Goal: Ask a question: Seek information or help from site administrators or community

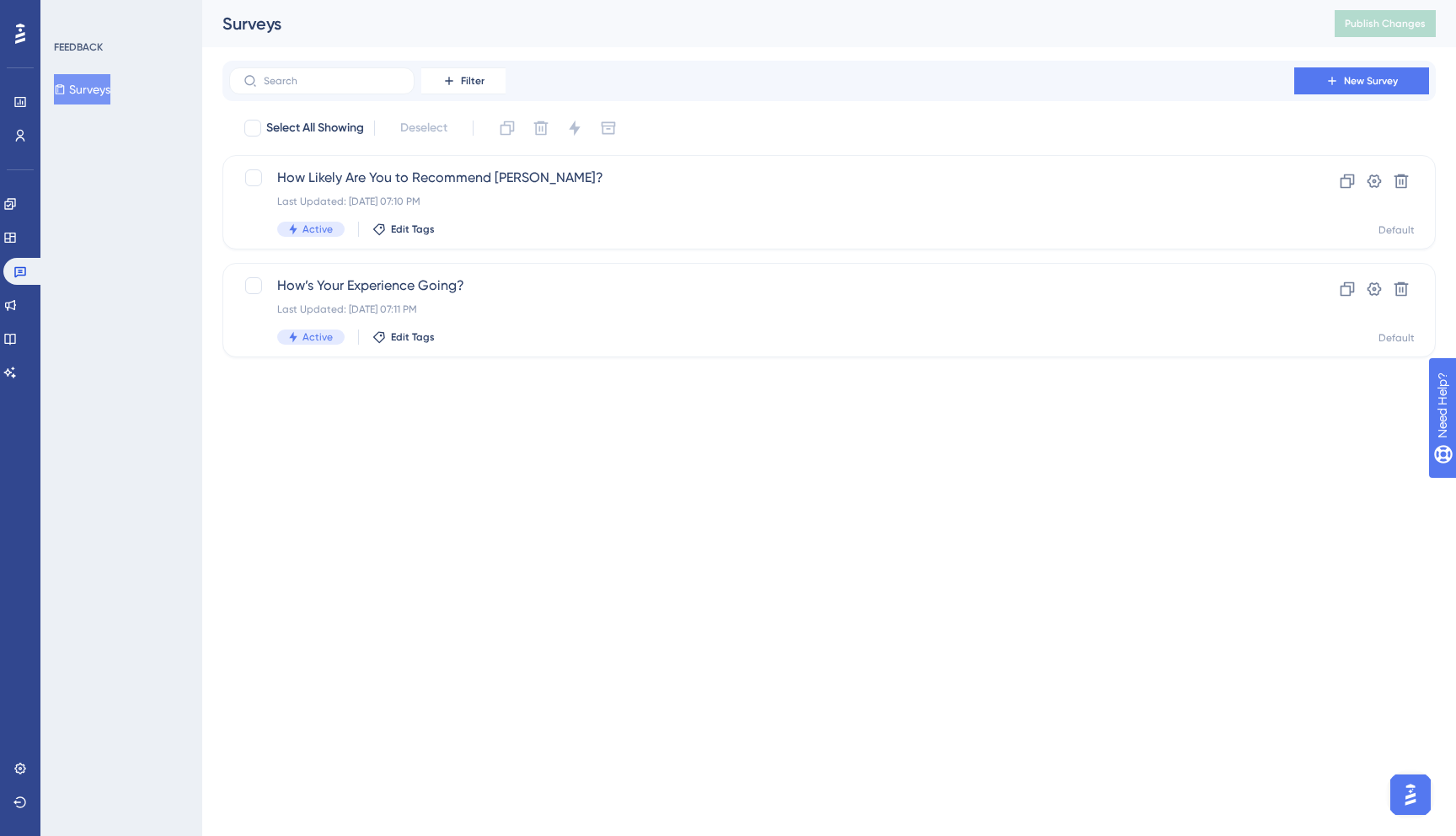
click at [1403, 797] on img "Open AI Assistant Launcher" at bounding box center [1410, 795] width 30 height 30
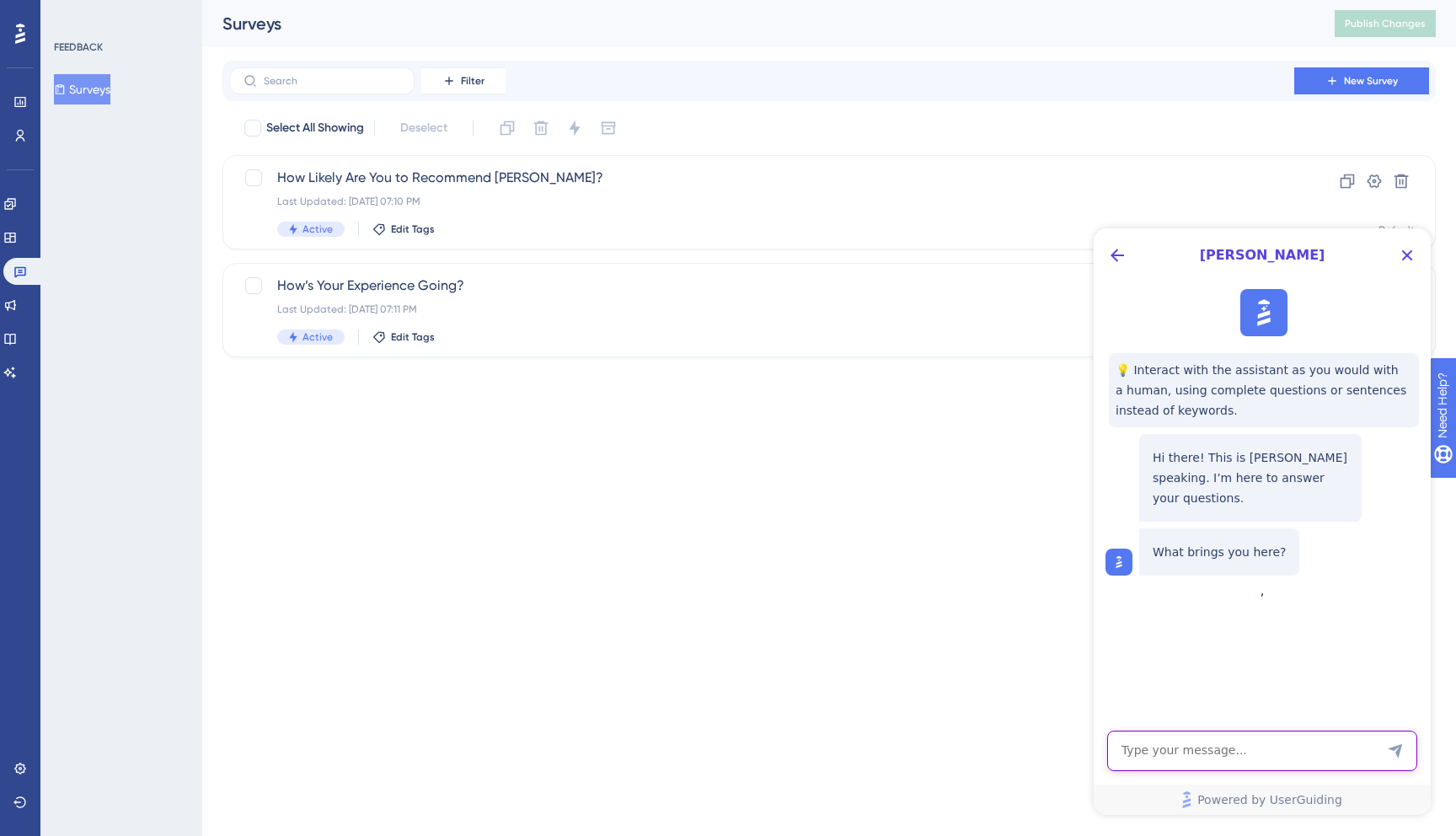
click at [1332, 745] on textarea "AI Assistant Text Input" at bounding box center [1262, 750] width 310 height 41
paste textarea "assessments:1 Access to XMLHttpRequest at '[URL][DOMAIN_NAME]' from origin '[UR…"
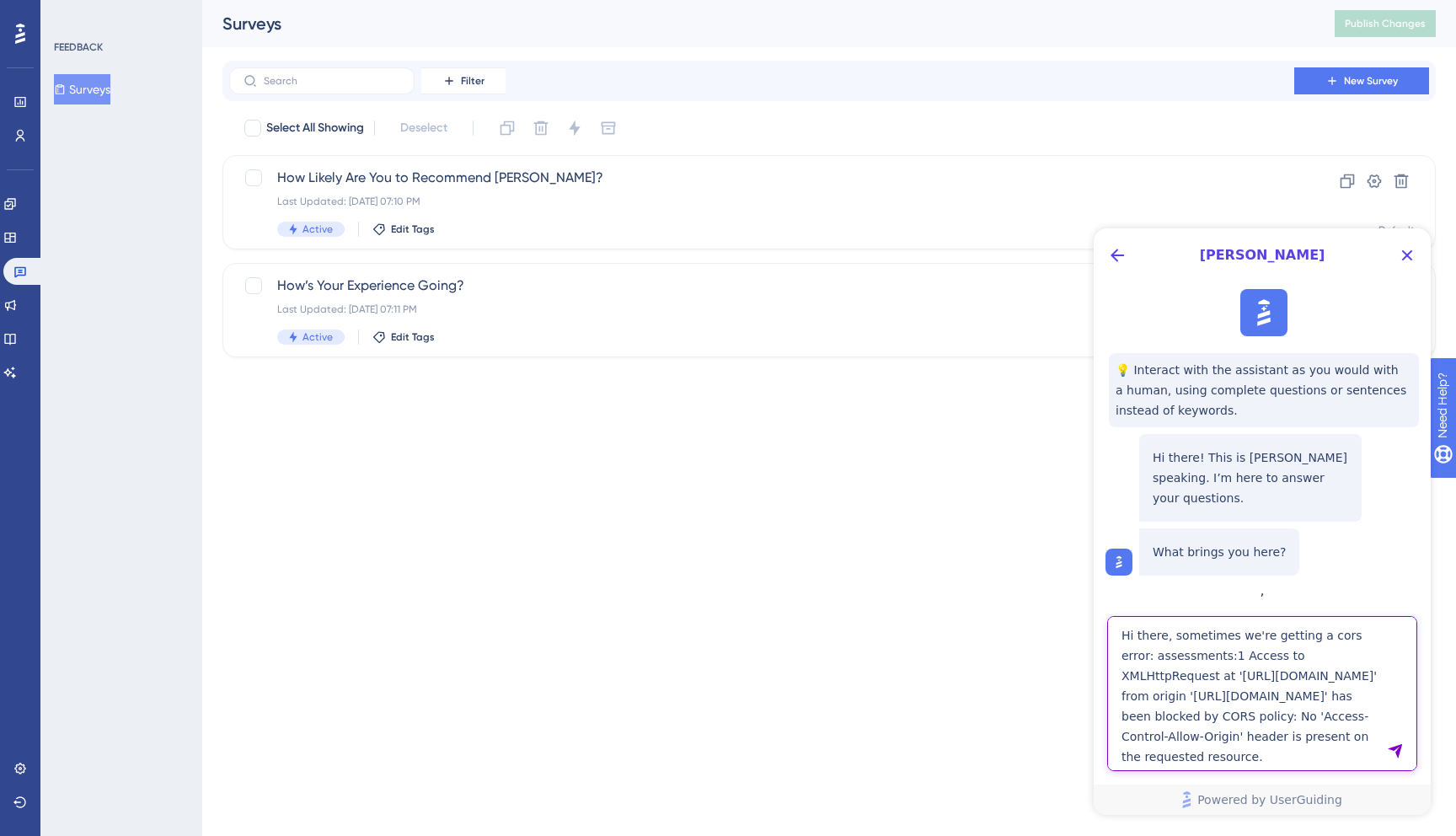
scroll to position [34, 0]
type textarea "Hi there, sometimes we're getting a cors error: assessments:1 Access to XMLHttp…"
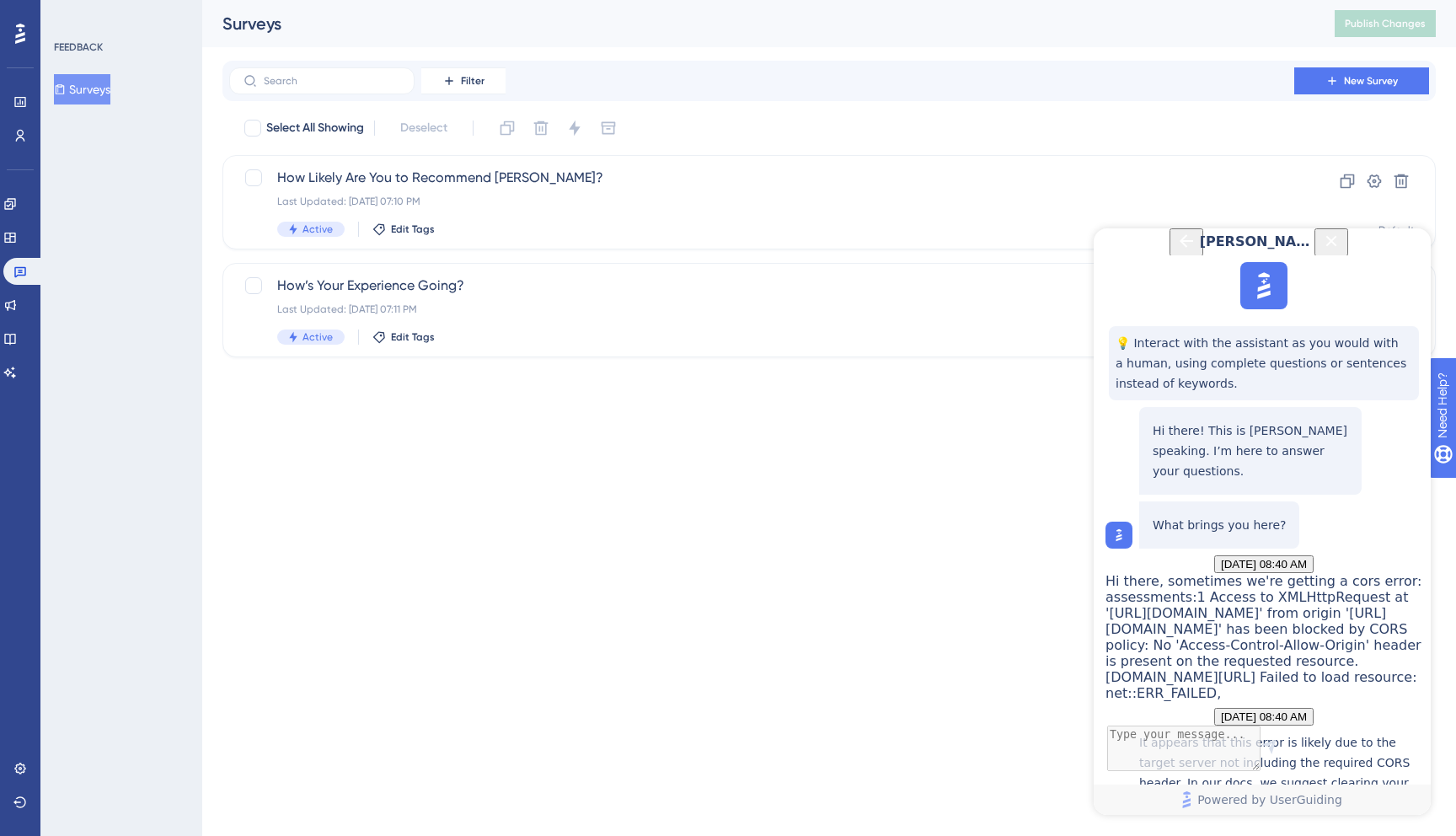
scroll to position [412, 0]
click at [1157, 738] on textarea "AI Assistant Text Input" at bounding box center [1262, 750] width 310 height 41
click at [1293, 753] on textarea "Where are these instructions? what exactly do I need to" at bounding box center [1262, 743] width 310 height 55
type textarea "Where are these instructions? what exactly do I need to do?"
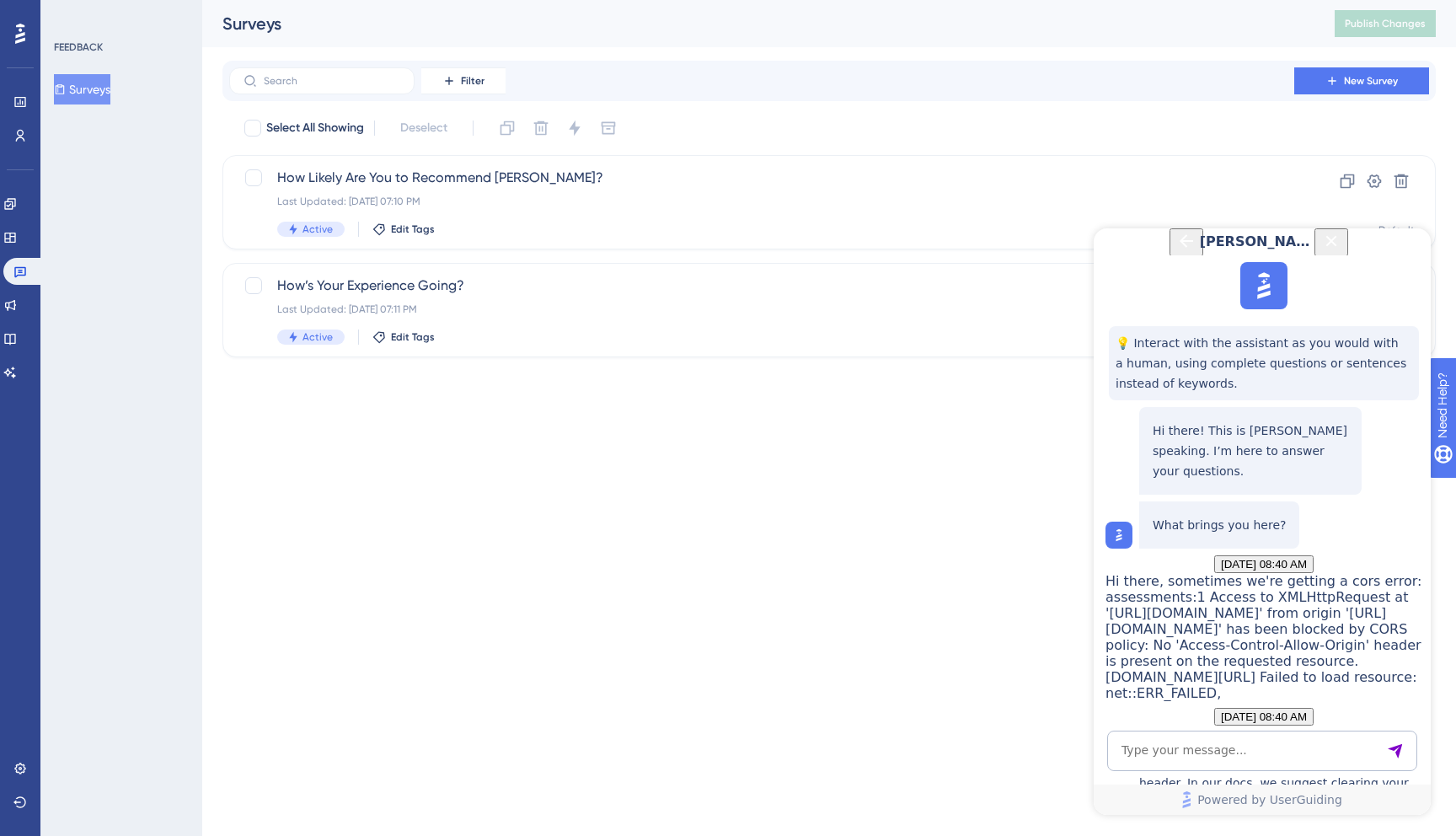
drag, startPoint x: 1193, startPoint y: 552, endPoint x: 1398, endPoint y: 633, distance: 220.4
copy p "CSP or CORS settings to allow requests from UserGuiding (for example by whiteli…"
click at [1159, 737] on textarea "AI Assistant Text Input" at bounding box center [1262, 750] width 310 height 41
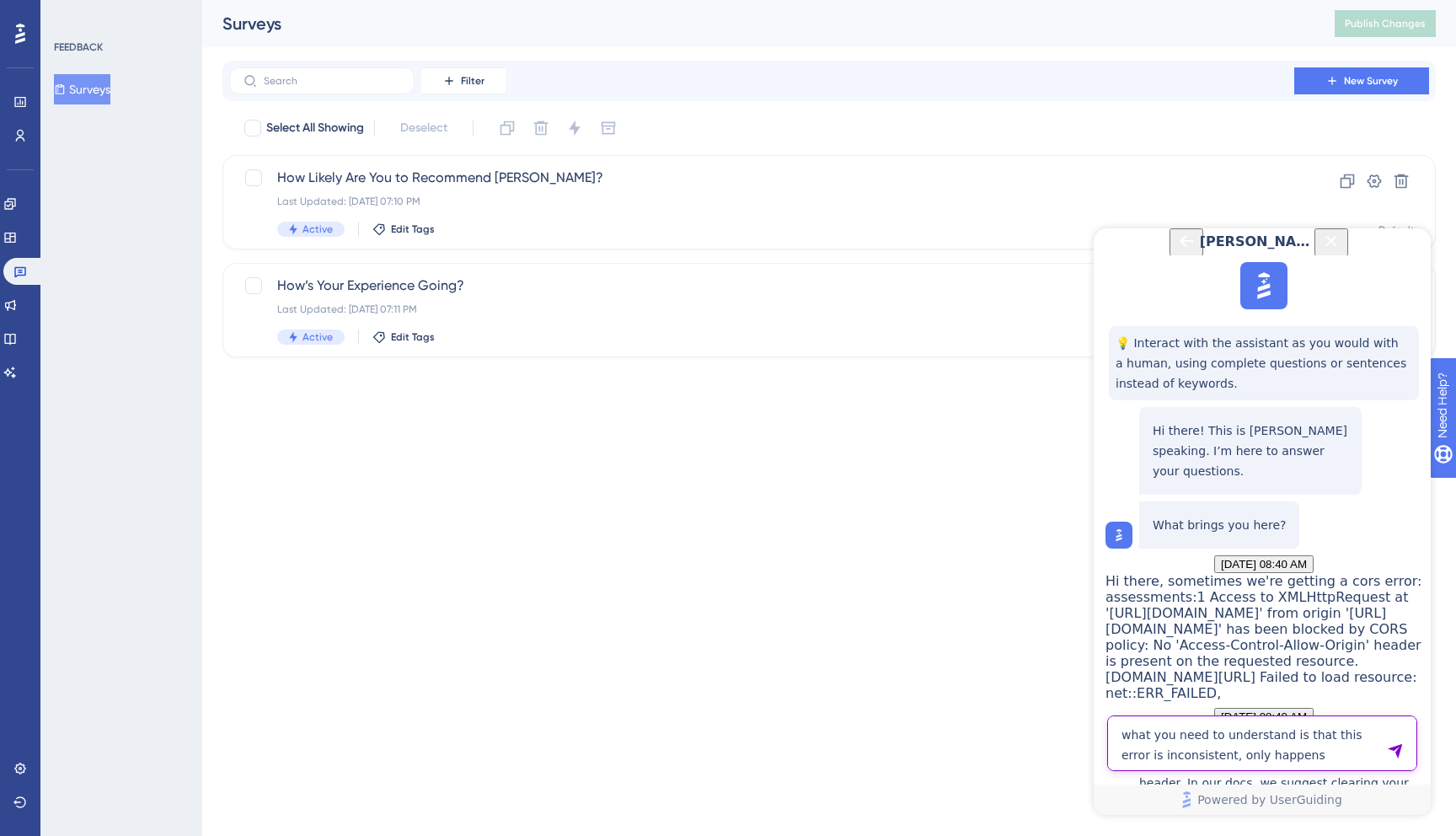
type textarea "what you need to understand is that this error is inconsistent, only happens so…"
